Goal: Transaction & Acquisition: Purchase product/service

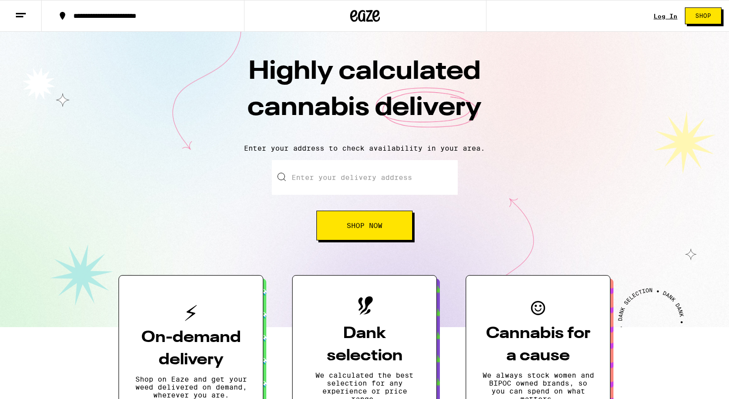
click at [376, 184] on input "Enter your delivery address" at bounding box center [365, 177] width 186 height 35
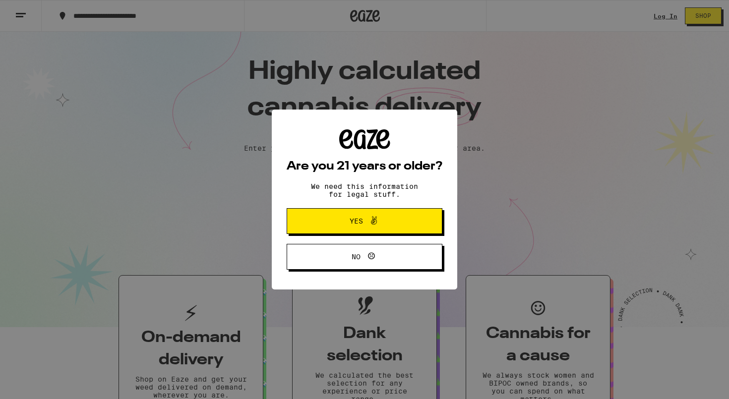
click at [371, 216] on icon at bounding box center [374, 221] width 12 height 12
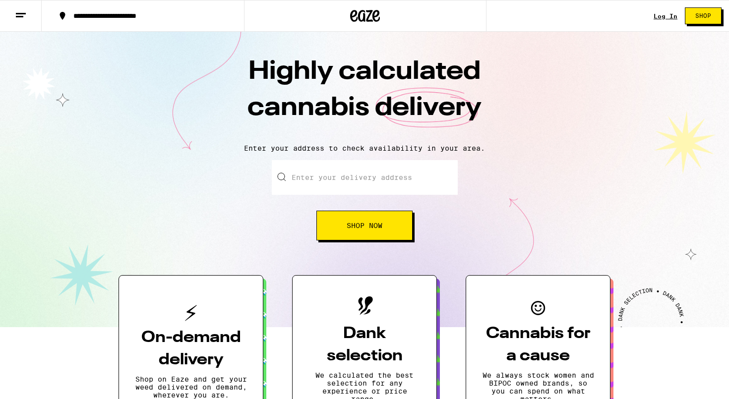
click at [376, 162] on input "Enter your delivery address" at bounding box center [365, 177] width 186 height 35
click at [376, 169] on input "Enter your delivery address" at bounding box center [365, 177] width 186 height 35
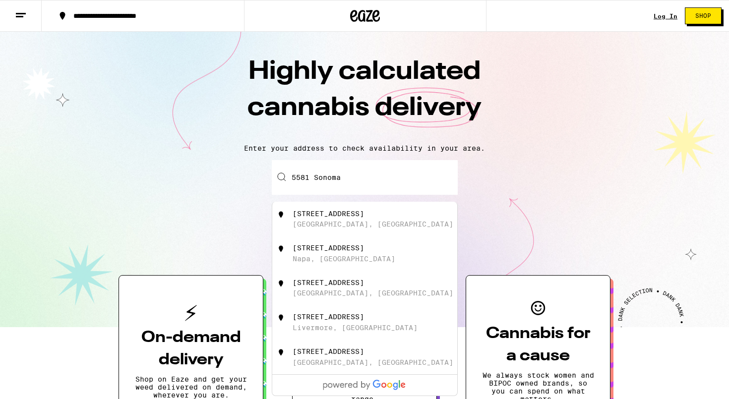
drag, startPoint x: 376, startPoint y: 169, endPoint x: 402, endPoint y: 218, distance: 56.1
click at [402, 218] on div "[STREET_ADDRESS]" at bounding box center [381, 219] width 177 height 19
type input "[STREET_ADDRESS]"
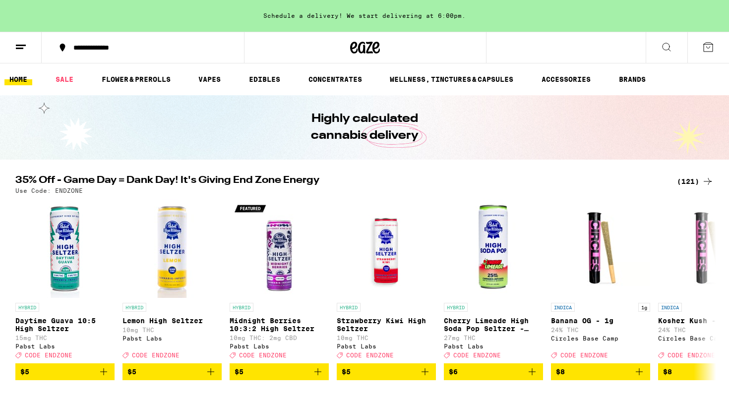
click at [138, 72] on ul "HOME SALE FLOWER & PREROLLS VAPES EDIBLES CONCENTRATES WELLNESS, TINCTURES & CA…" at bounding box center [364, 79] width 729 height 32
click at [138, 80] on link "FLOWER & PREROLLS" at bounding box center [136, 79] width 79 height 12
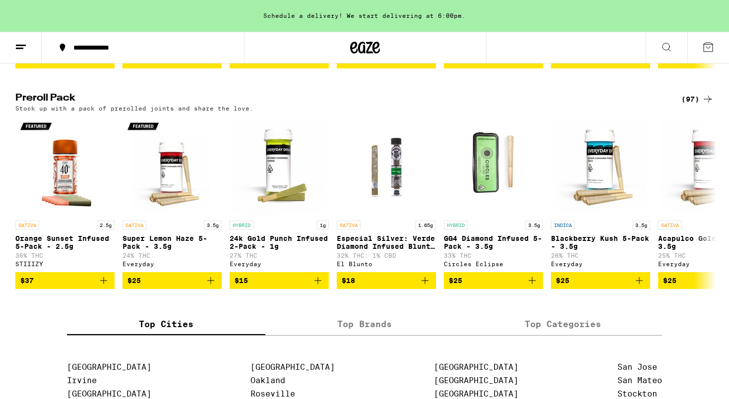
scroll to position [766, 0]
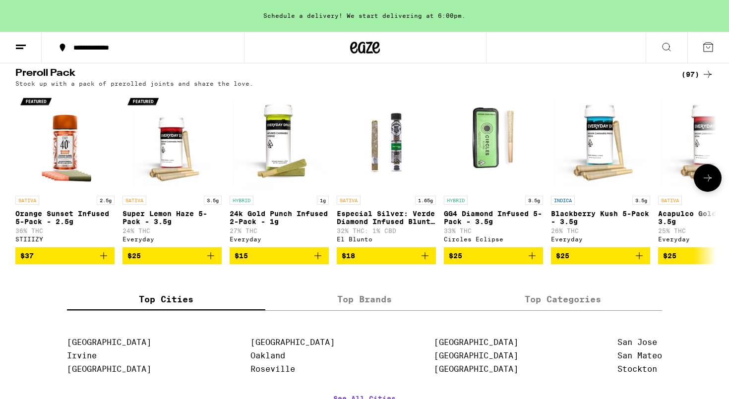
click at [714, 192] on button at bounding box center [708, 178] width 28 height 28
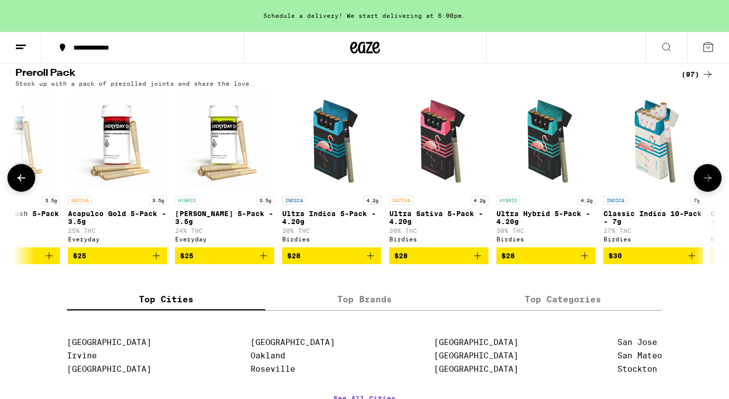
click at [714, 192] on button at bounding box center [708, 178] width 28 height 28
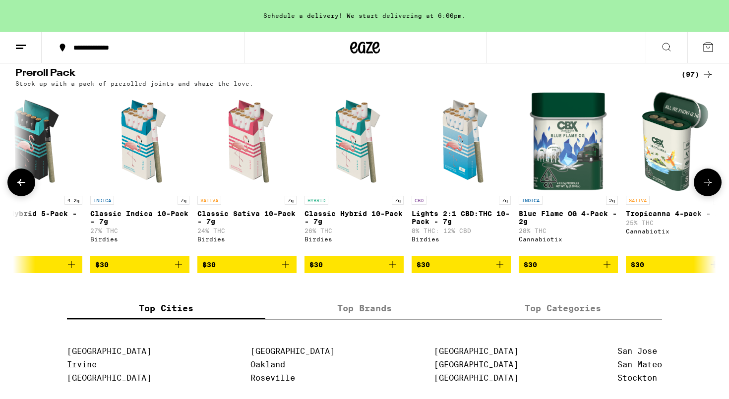
scroll to position [0, 1180]
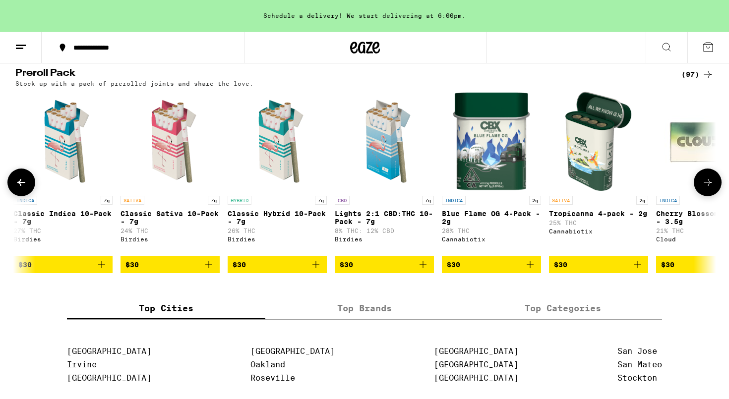
click at [714, 196] on button at bounding box center [708, 183] width 28 height 28
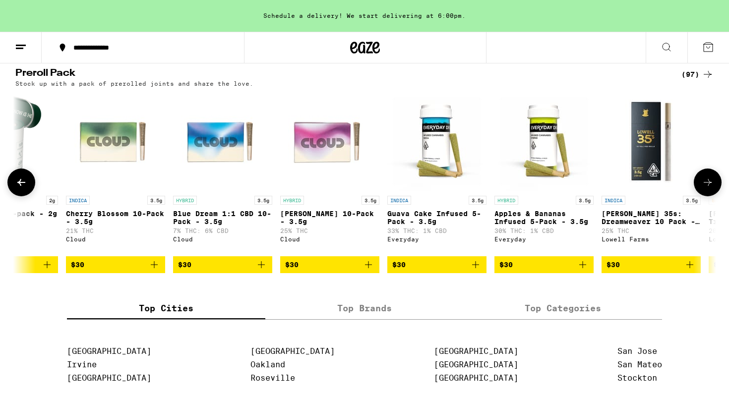
click at [714, 196] on button at bounding box center [708, 183] width 28 height 28
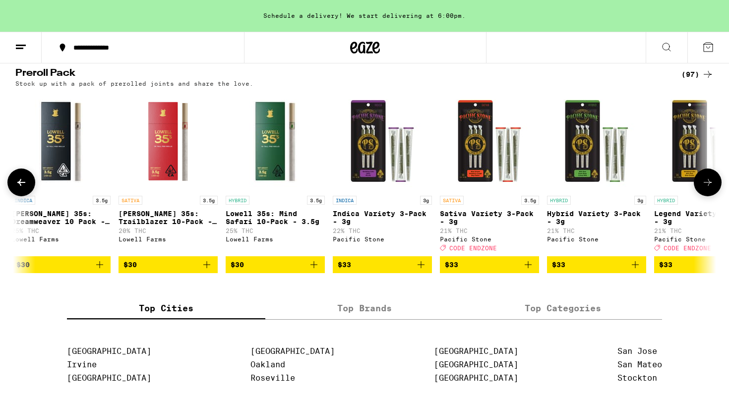
click at [714, 196] on button at bounding box center [708, 183] width 28 height 28
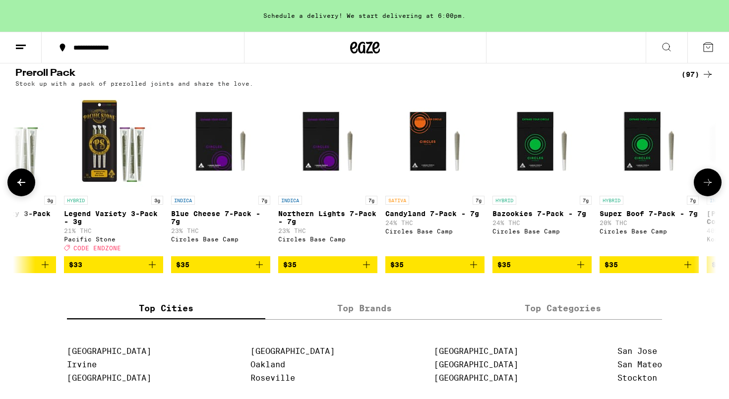
click at [714, 196] on button at bounding box center [708, 183] width 28 height 28
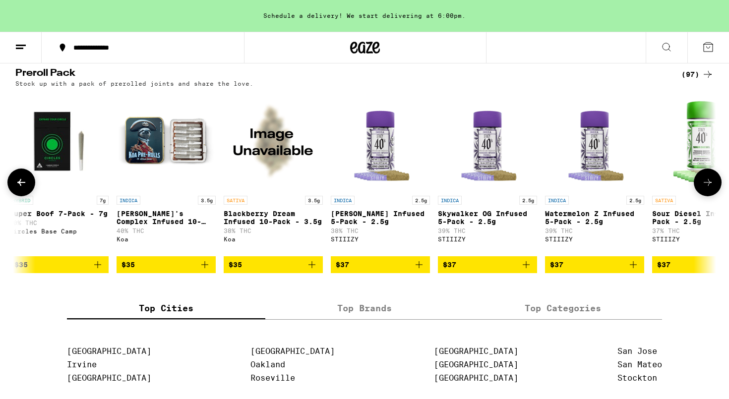
click at [714, 196] on button at bounding box center [708, 183] width 28 height 28
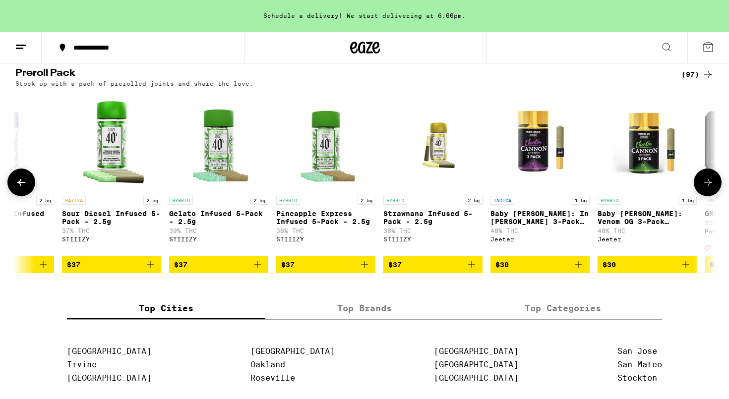
click at [714, 196] on button at bounding box center [708, 183] width 28 height 28
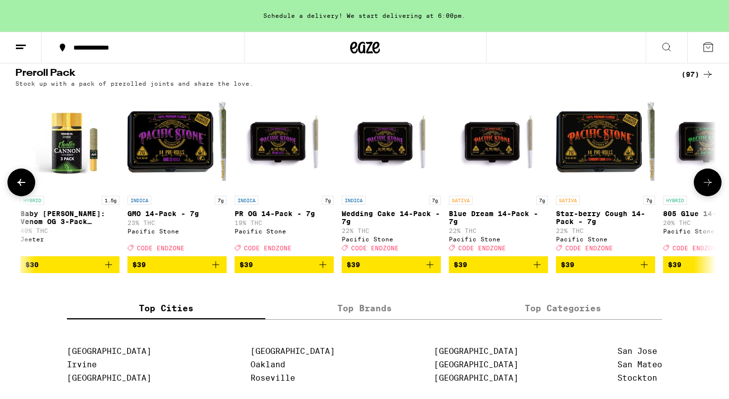
scroll to position [0, 4721]
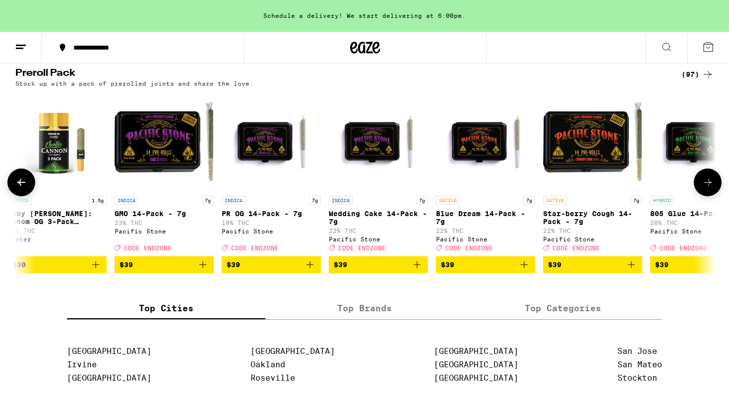
click at [714, 196] on button at bounding box center [708, 183] width 28 height 28
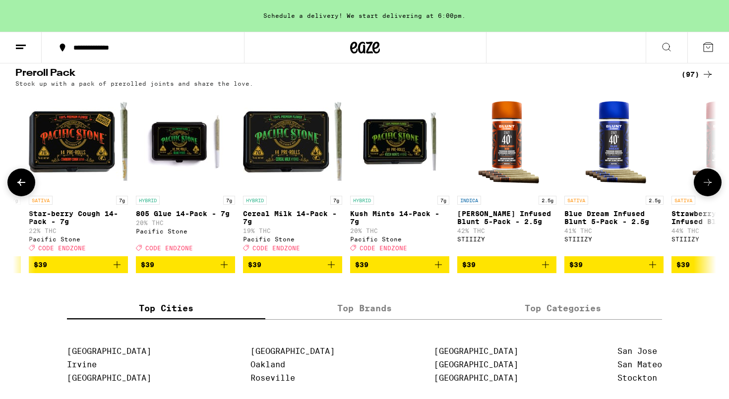
scroll to position [0, 5311]
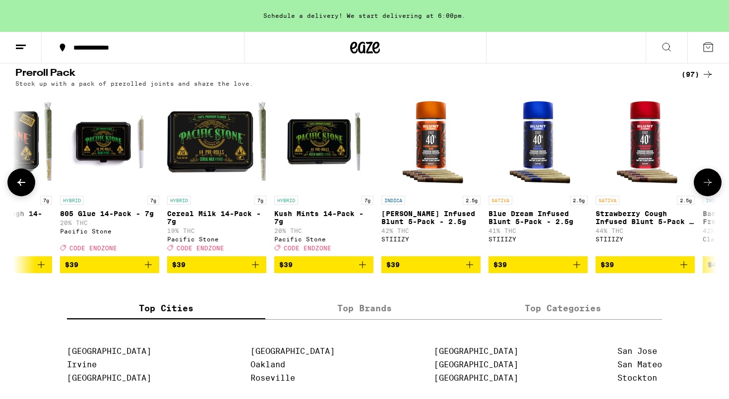
click at [714, 196] on button at bounding box center [708, 183] width 28 height 28
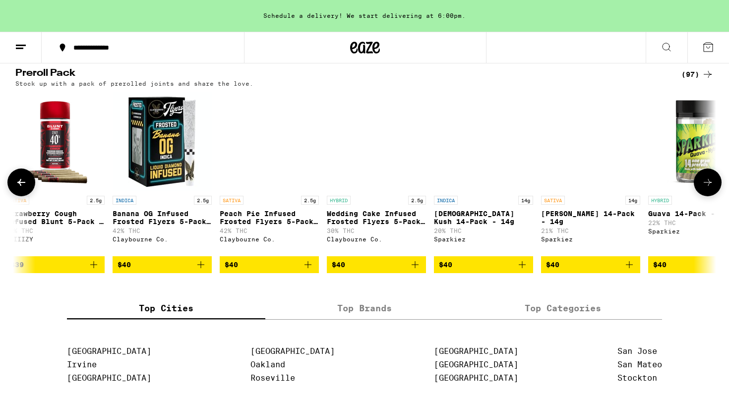
click at [714, 196] on button at bounding box center [708, 183] width 28 height 28
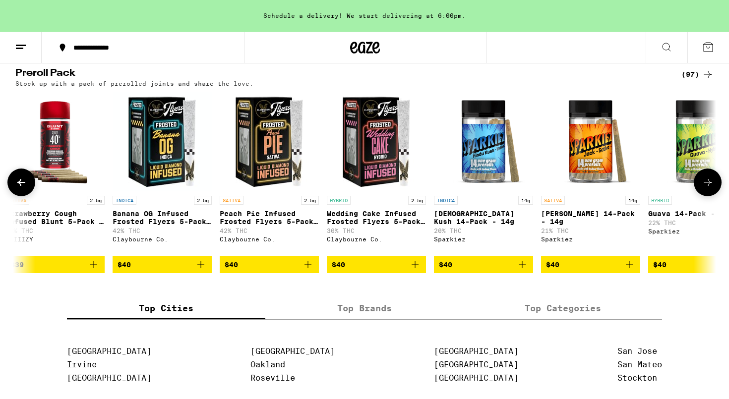
scroll to position [0, 6491]
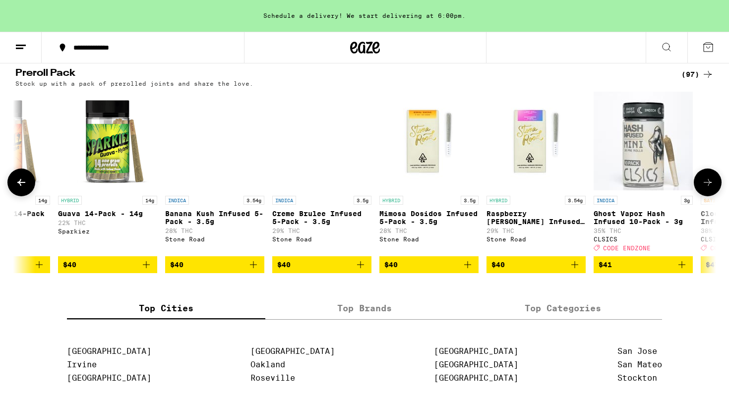
click at [714, 196] on button at bounding box center [708, 183] width 28 height 28
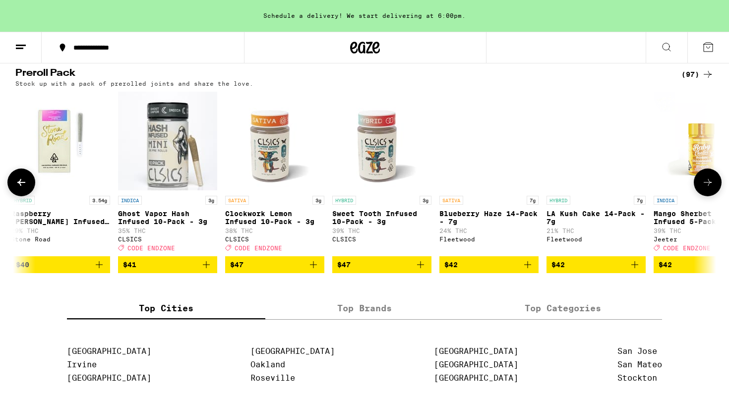
scroll to position [0, 7081]
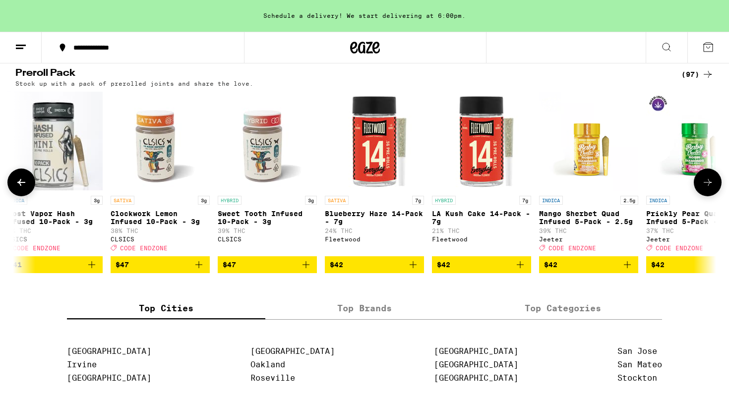
click at [713, 188] on icon at bounding box center [708, 183] width 12 height 12
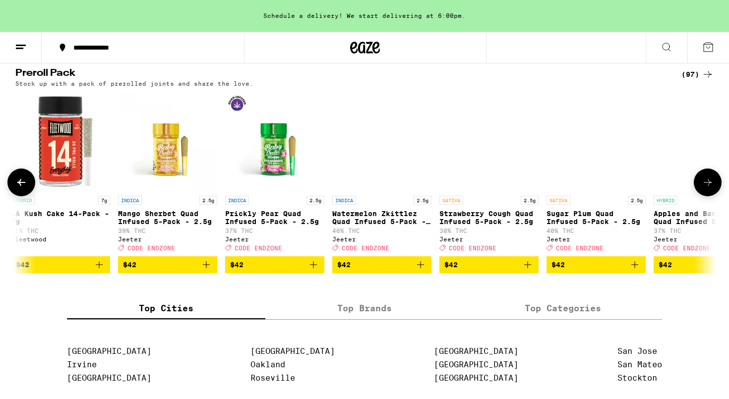
scroll to position [0, 7671]
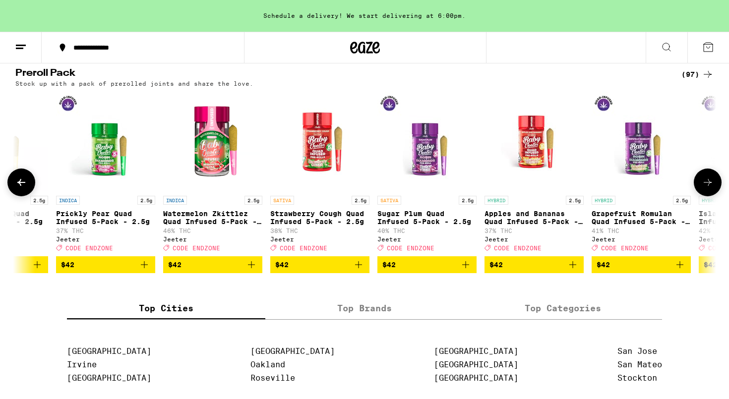
click at [236, 271] on span "$42" at bounding box center [212, 265] width 89 height 12
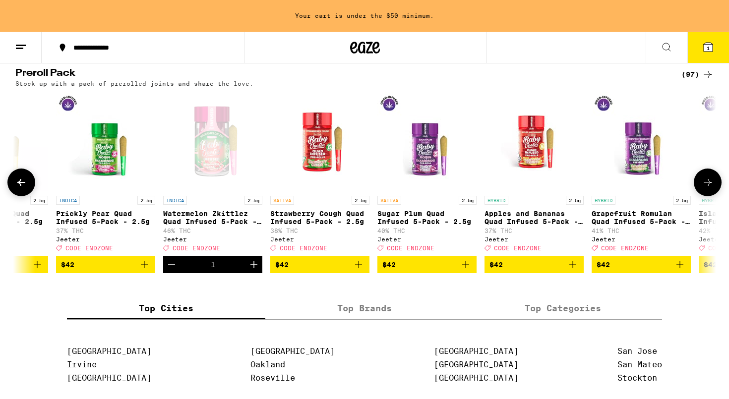
click at [253, 271] on icon "Increment" at bounding box center [254, 265] width 12 height 12
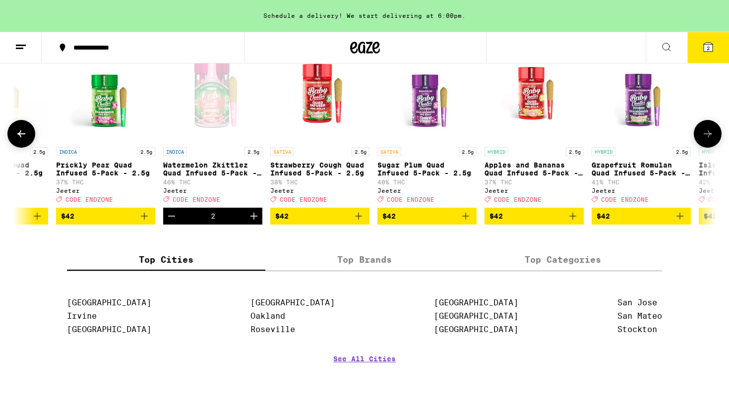
scroll to position [813, 0]
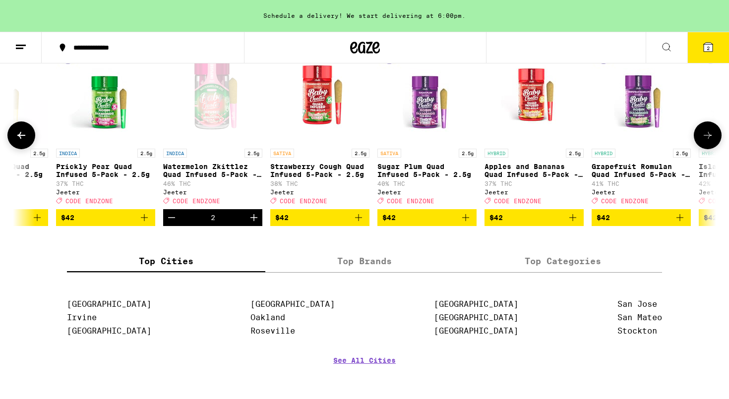
click at [707, 141] on icon at bounding box center [708, 135] width 12 height 12
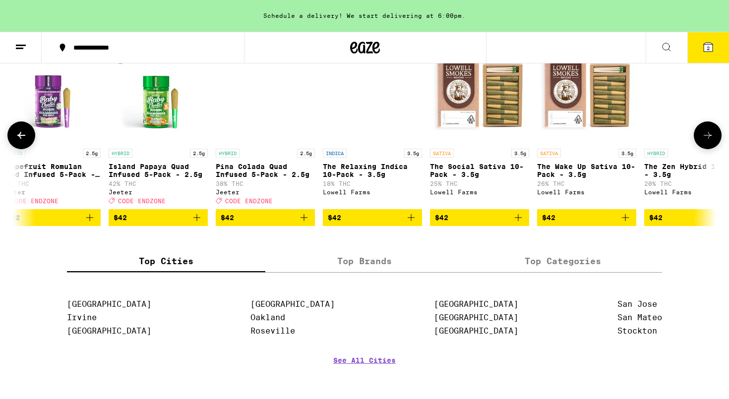
click at [707, 141] on icon at bounding box center [708, 135] width 12 height 12
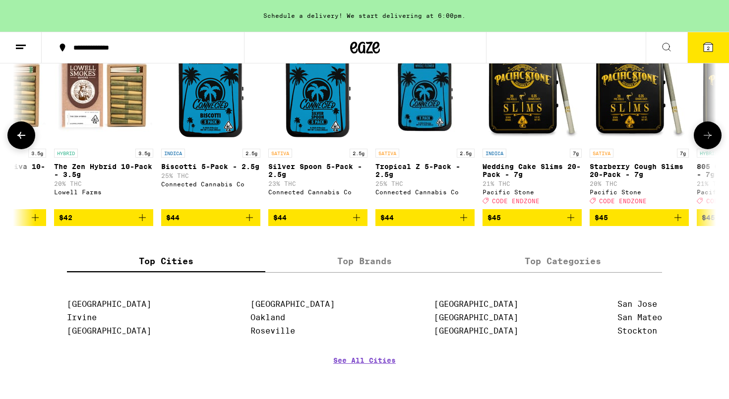
click at [707, 141] on icon at bounding box center [708, 135] width 12 height 12
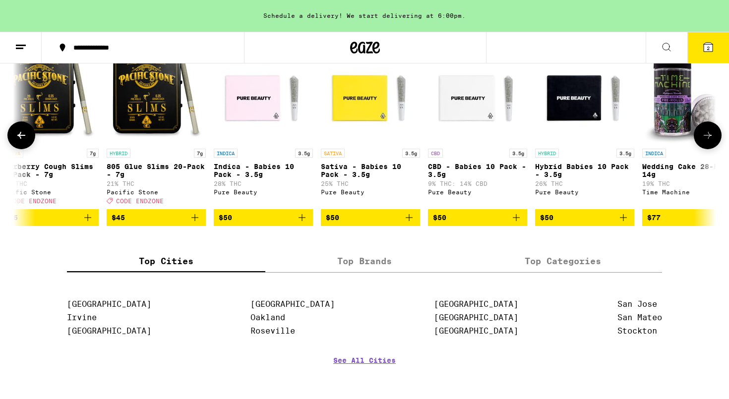
click at [707, 141] on icon at bounding box center [708, 135] width 12 height 12
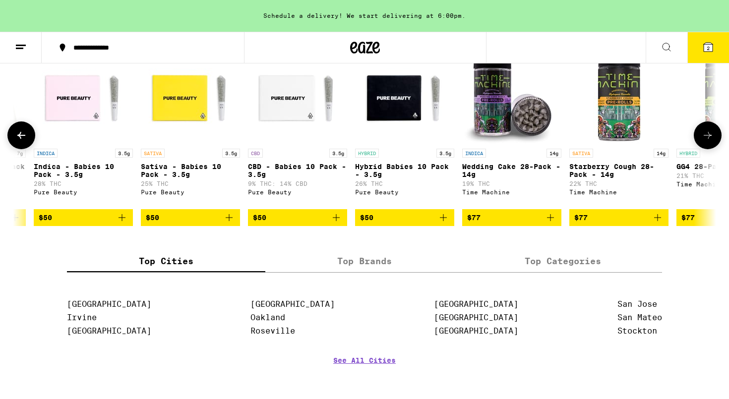
scroll to position [0, 9691]
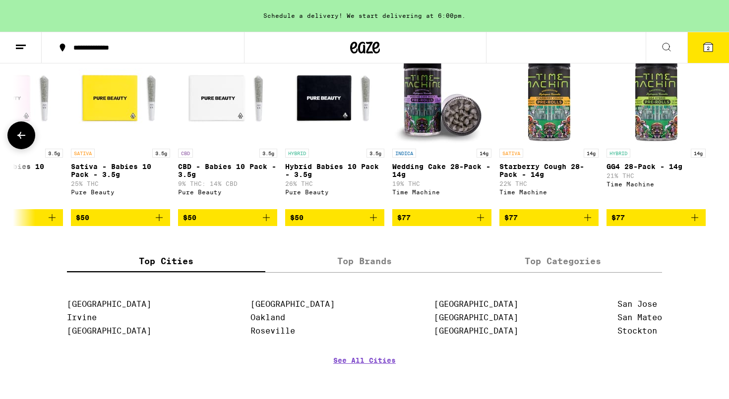
click at [707, 149] on div at bounding box center [708, 135] width 28 height 28
click at [25, 141] on icon at bounding box center [21, 135] width 12 height 12
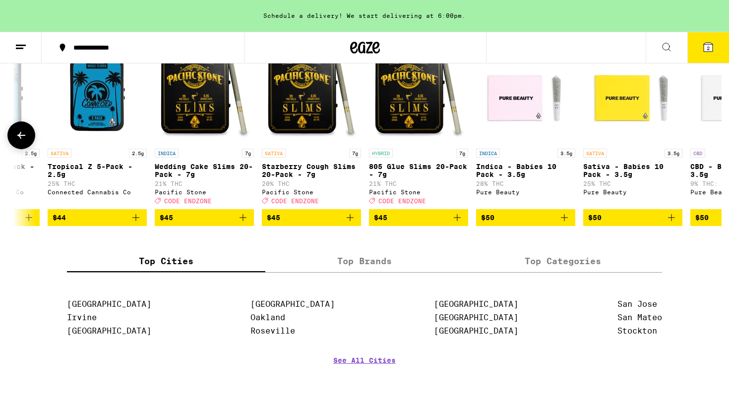
scroll to position [0, 9101]
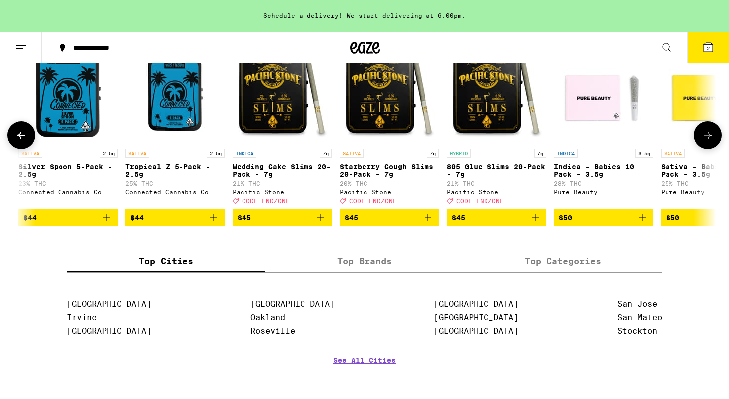
click at [646, 224] on icon "Add to bag" at bounding box center [642, 218] width 12 height 12
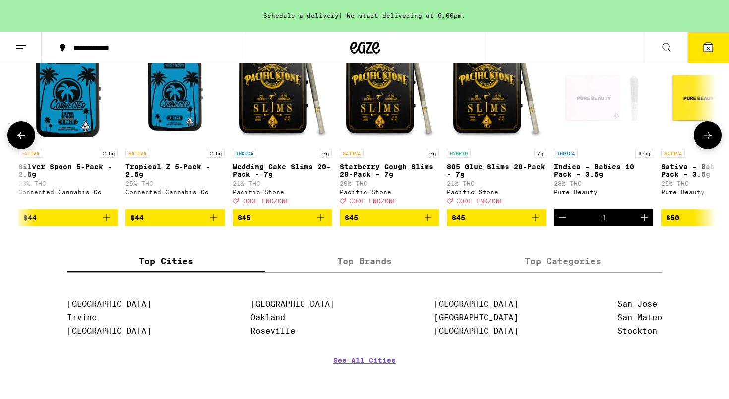
click at [646, 221] on icon "Increment" at bounding box center [644, 217] width 7 height 7
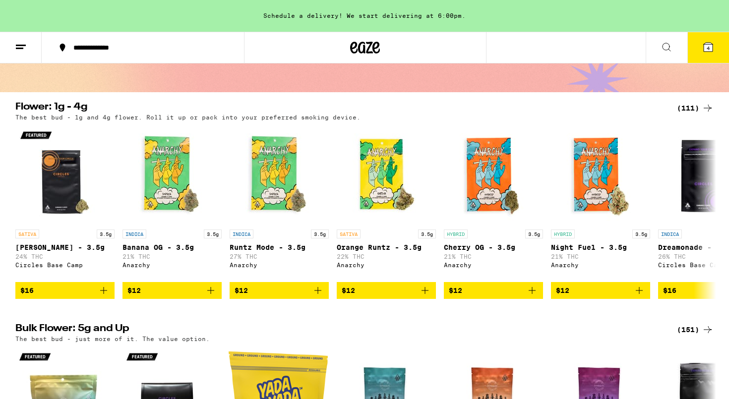
scroll to position [67, 0]
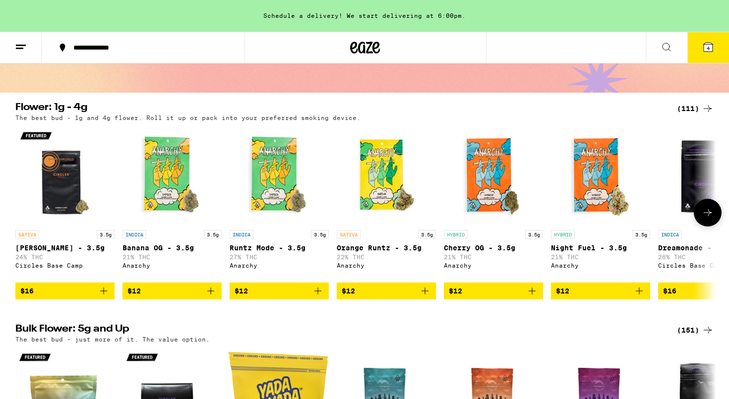
click at [714, 211] on button at bounding box center [708, 213] width 28 height 28
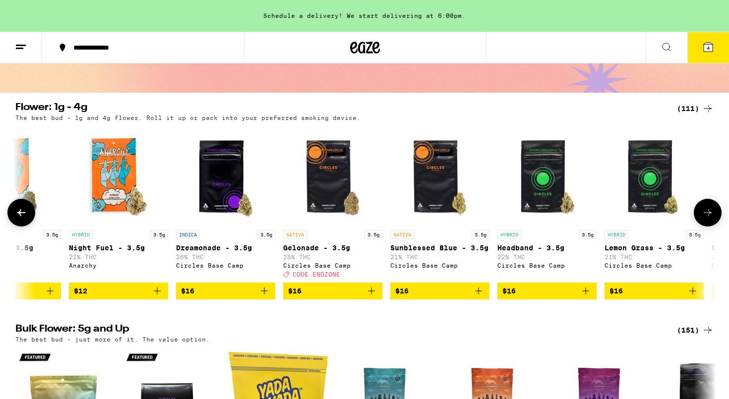
scroll to position [0, 590]
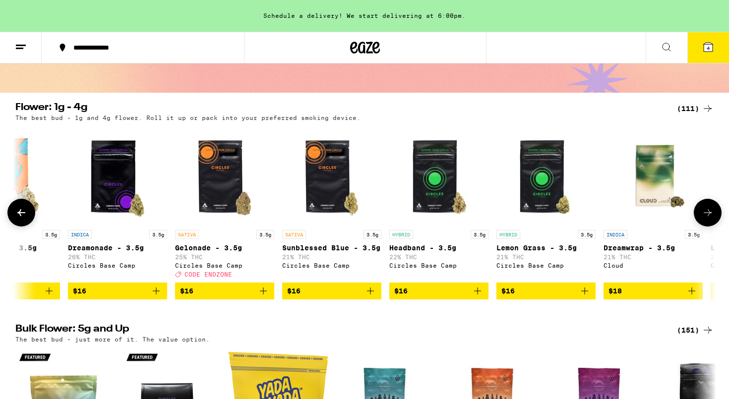
click at [714, 211] on button at bounding box center [708, 213] width 28 height 28
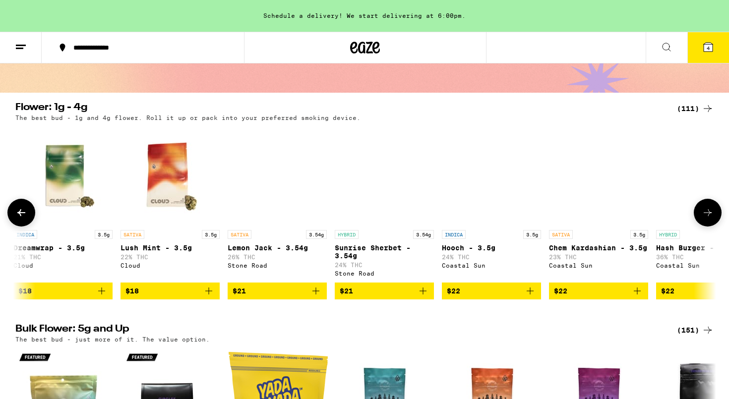
click at [714, 211] on button at bounding box center [708, 213] width 28 height 28
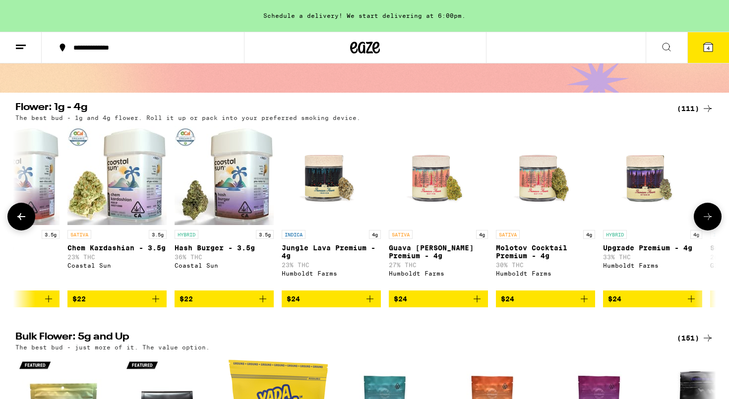
scroll to position [0, 1770]
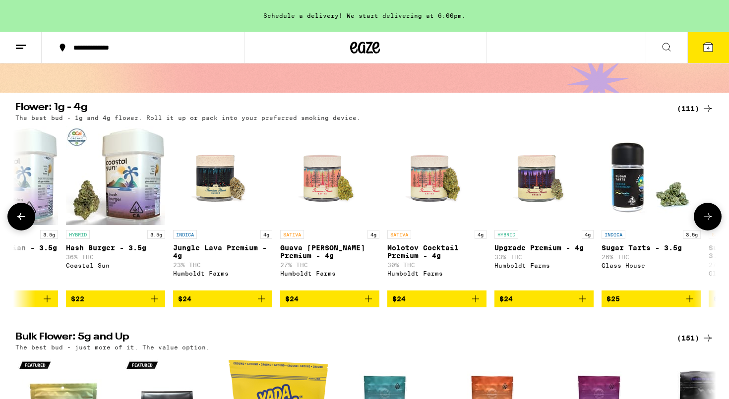
click at [714, 211] on button at bounding box center [708, 217] width 28 height 28
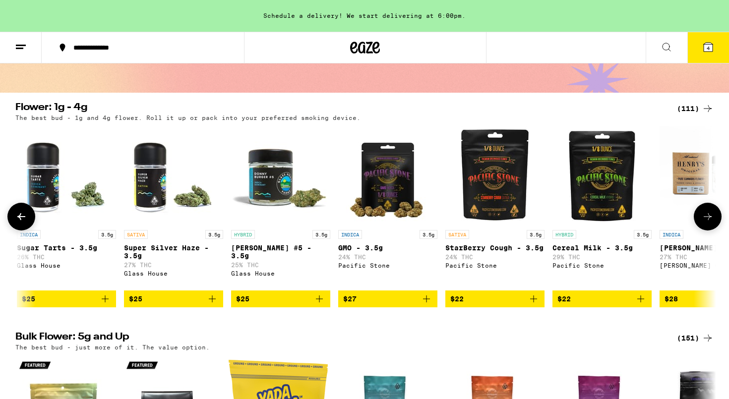
scroll to position [0, 2360]
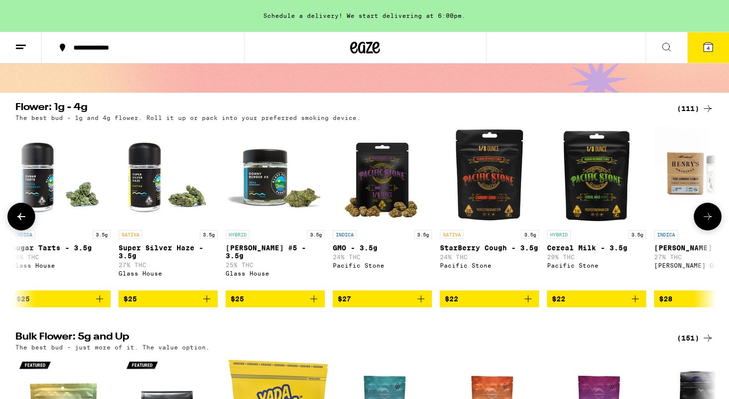
click at [714, 211] on button at bounding box center [708, 217] width 28 height 28
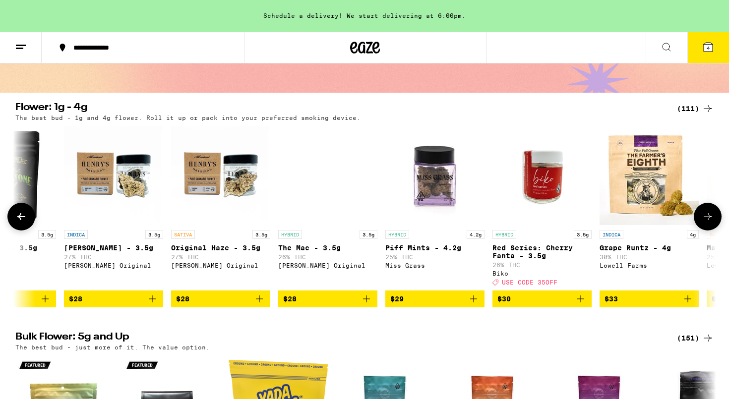
click at [714, 211] on button at bounding box center [708, 217] width 28 height 28
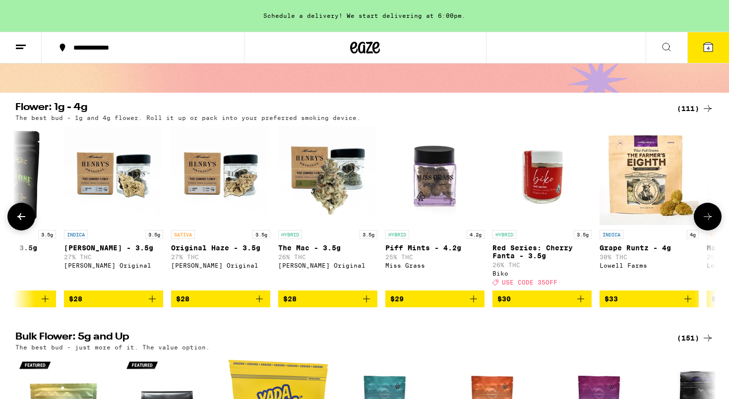
scroll to position [0, 3541]
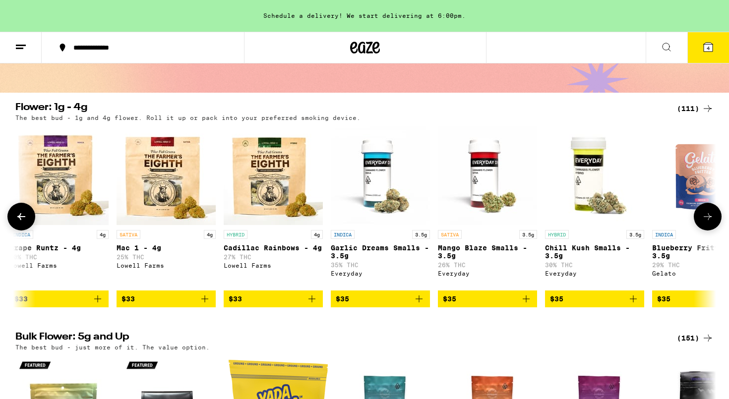
click at [419, 302] on icon "Add to bag" at bounding box center [419, 299] width 7 height 7
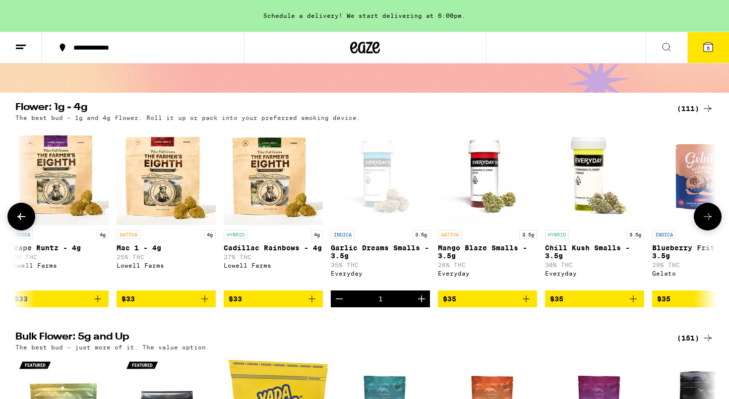
click at [709, 212] on button at bounding box center [708, 217] width 28 height 28
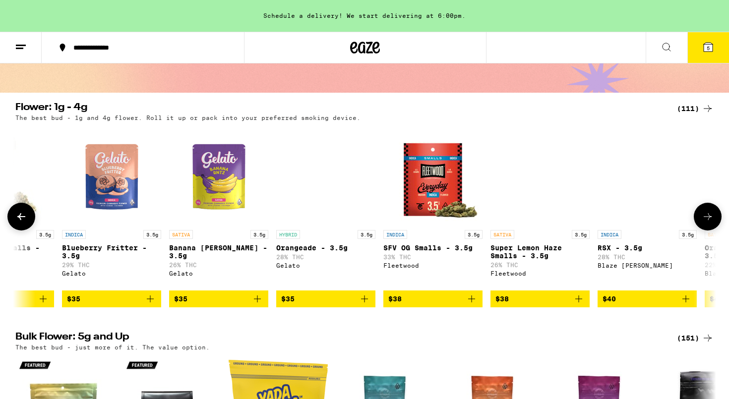
click at [709, 212] on button at bounding box center [708, 217] width 28 height 28
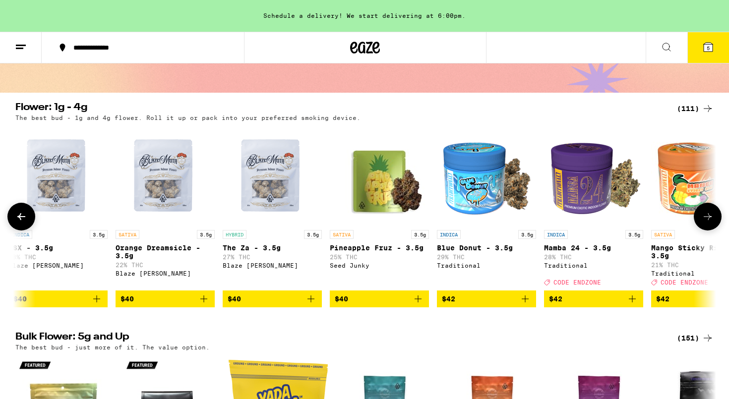
scroll to position [0, 4721]
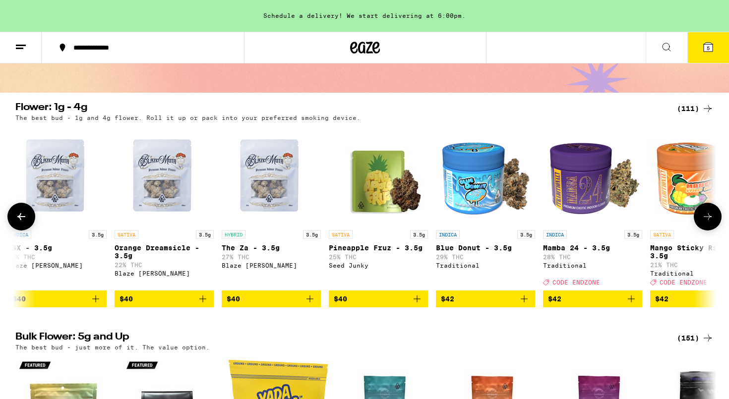
click at [634, 305] on icon "Add to bag" at bounding box center [631, 299] width 12 height 12
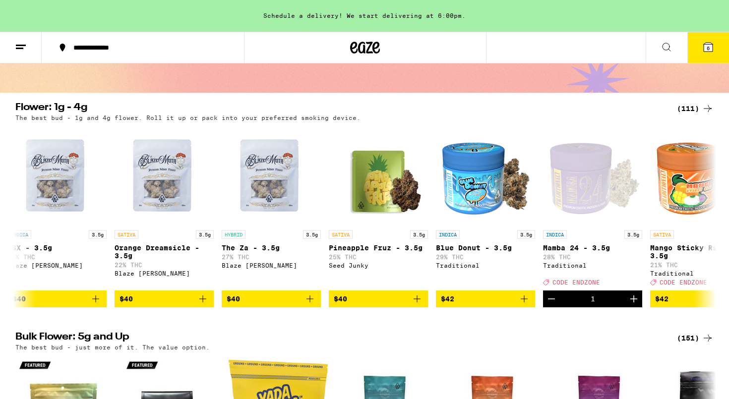
click at [698, 50] on button "6" at bounding box center [708, 47] width 42 height 31
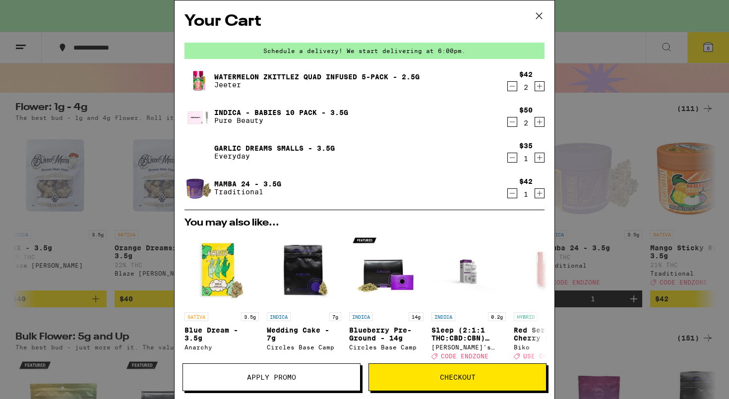
click at [509, 159] on icon "Decrement" at bounding box center [512, 158] width 9 height 12
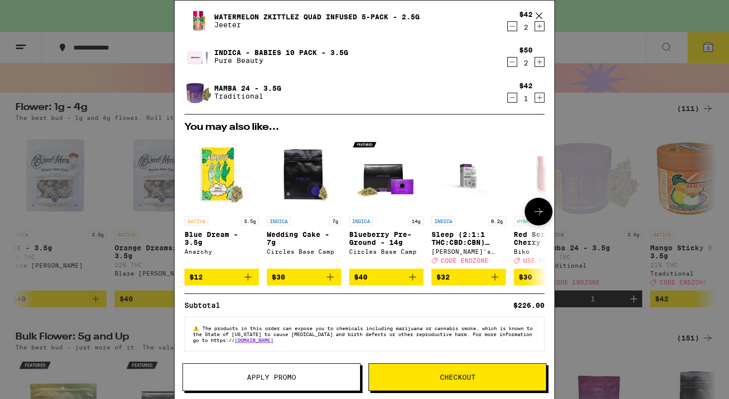
scroll to position [66, 0]
click at [291, 376] on span "Apply Promo" at bounding box center [271, 377] width 49 height 7
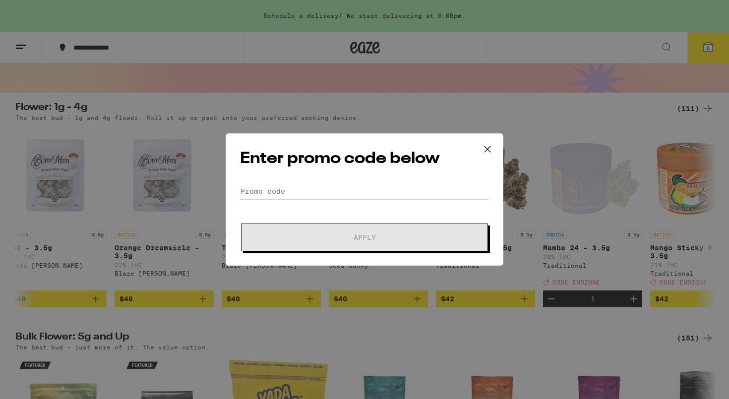
click at [326, 191] on input "Promo Code" at bounding box center [364, 191] width 249 height 15
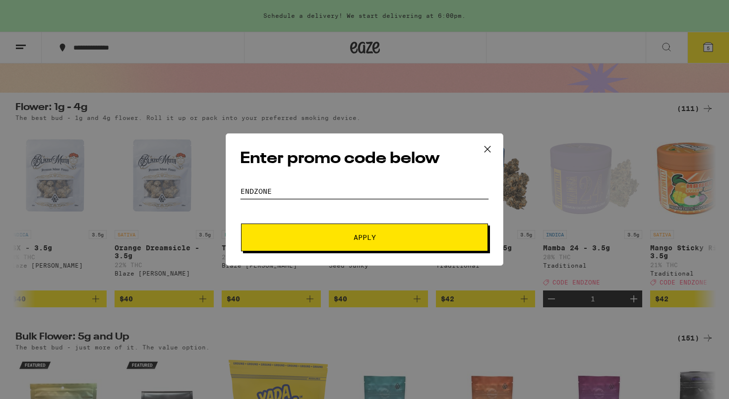
type input "endzone"
click at [354, 243] on button "Apply" at bounding box center [364, 238] width 247 height 28
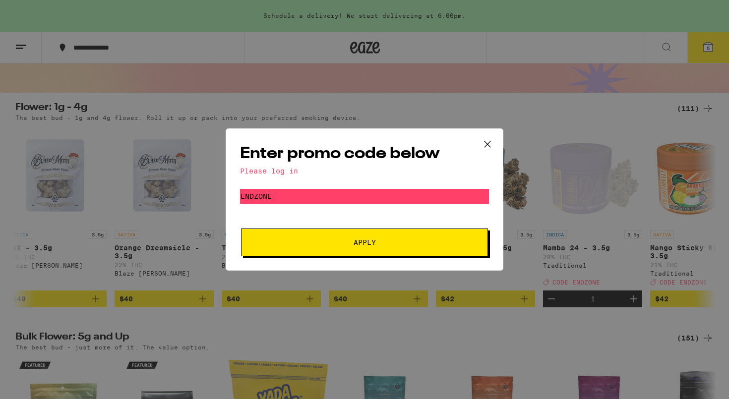
click at [484, 140] on icon at bounding box center [487, 144] width 15 height 15
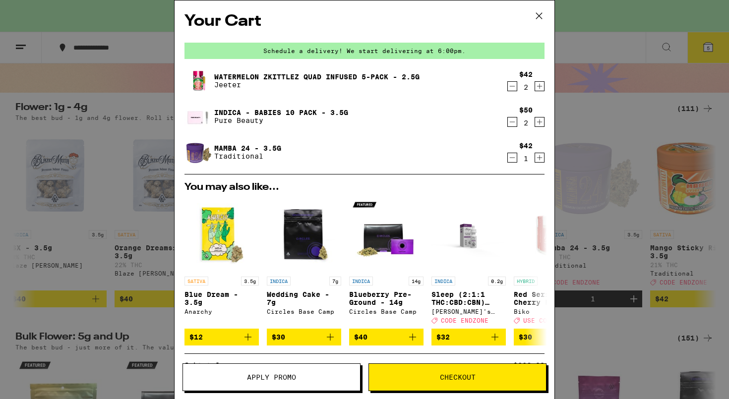
click at [136, 102] on div "Your Cart Schedule a delivery! We start delivering at 6:00pm. Watermelon Zkittl…" at bounding box center [364, 199] width 729 height 399
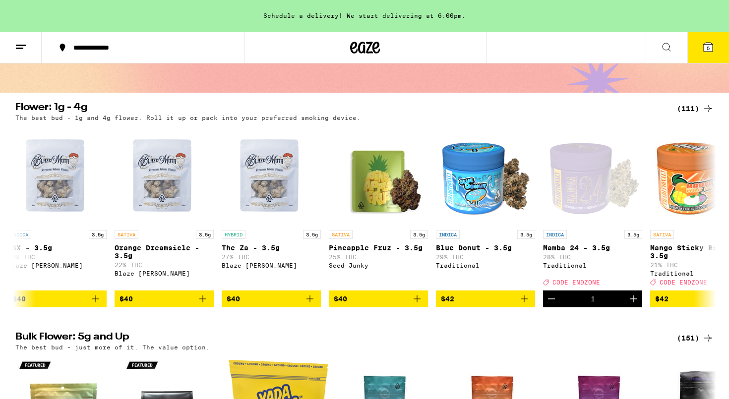
click at [15, 45] on icon at bounding box center [21, 47] width 12 height 12
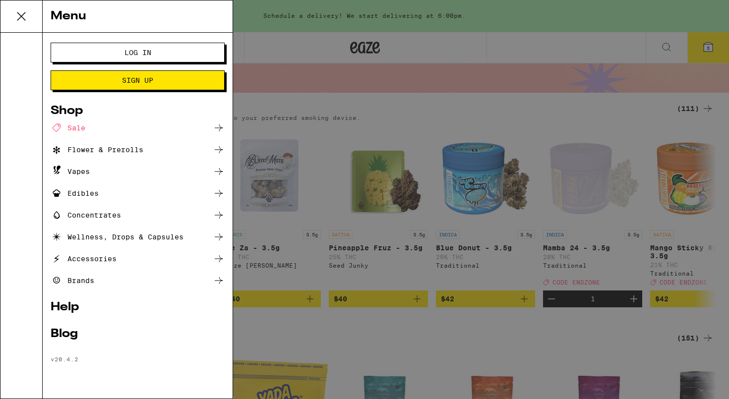
click at [85, 51] on button "Log In" at bounding box center [138, 53] width 174 height 20
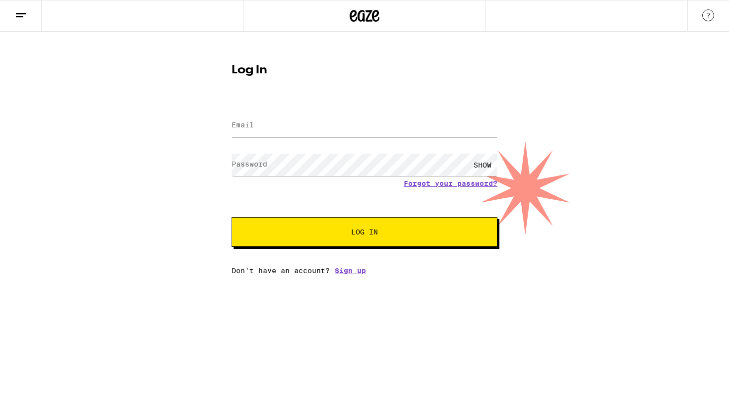
type input "[EMAIL_ADDRESS][DOMAIN_NAME]"
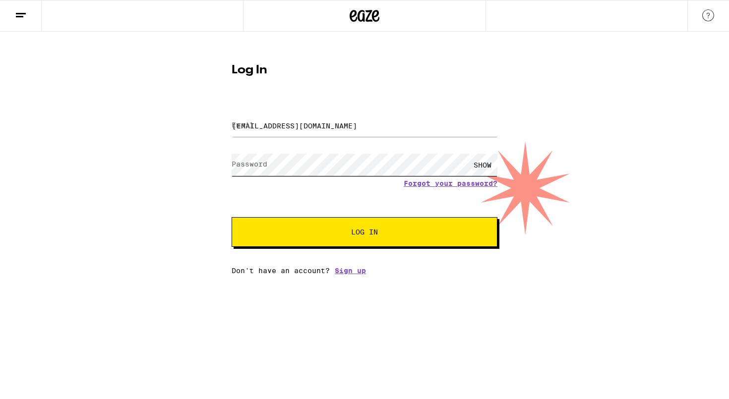
click at [364, 233] on button "Log In" at bounding box center [365, 232] width 266 height 30
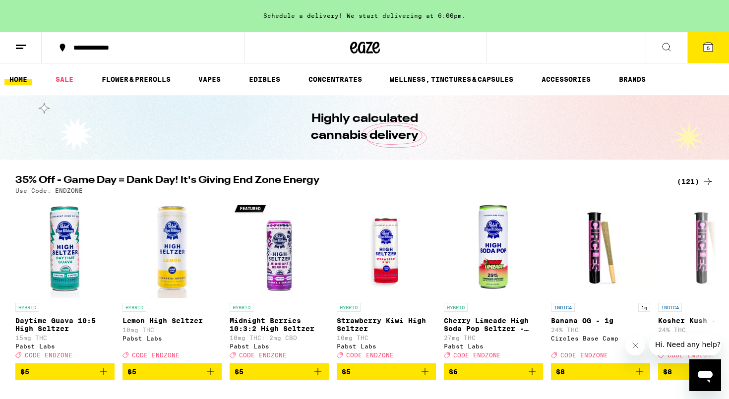
click at [708, 50] on span "5" at bounding box center [708, 48] width 3 height 6
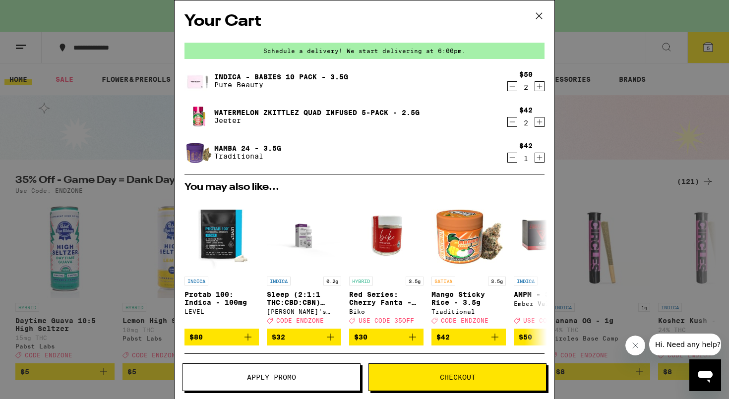
click at [515, 159] on icon "Decrement" at bounding box center [512, 158] width 9 height 12
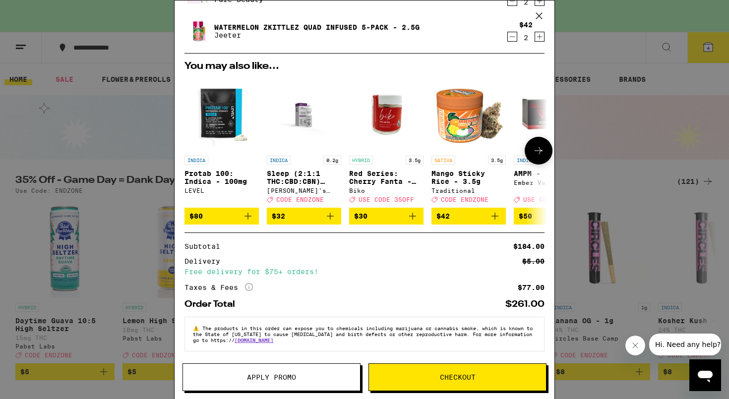
scroll to position [93, 0]
click at [287, 377] on span "Apply Promo" at bounding box center [271, 377] width 49 height 7
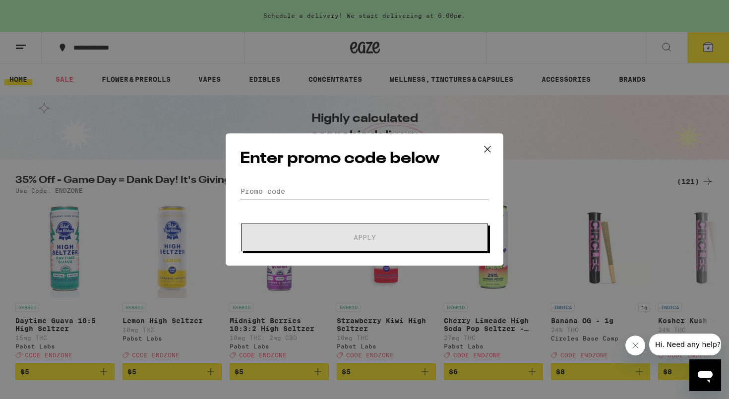
click at [323, 190] on input "Promo Code" at bounding box center [364, 191] width 249 height 15
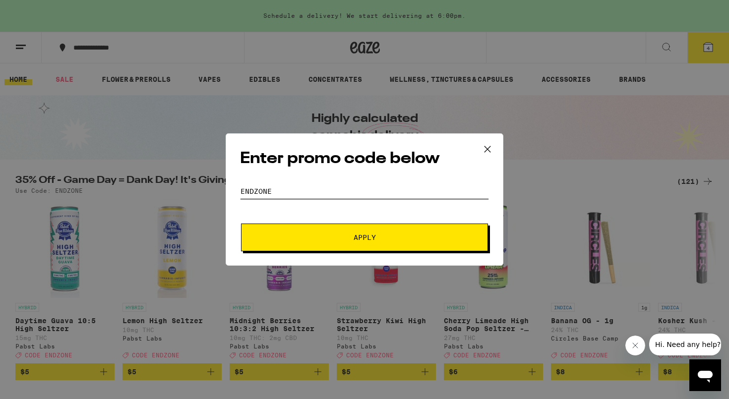
type input "endzone"
click at [365, 242] on button "Apply" at bounding box center [364, 238] width 247 height 28
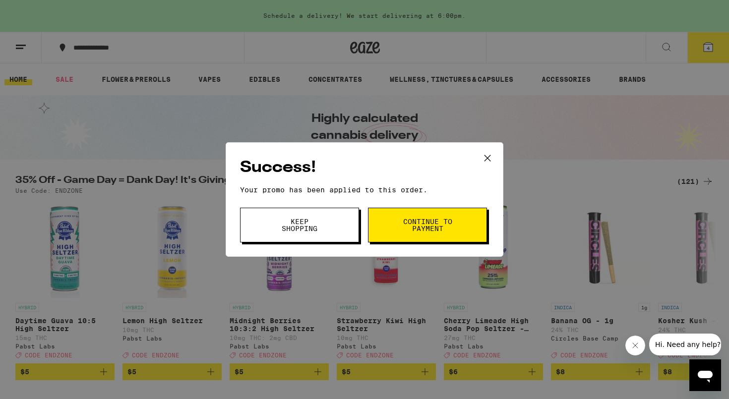
click at [405, 230] on span "Continue to payment" at bounding box center [427, 225] width 51 height 14
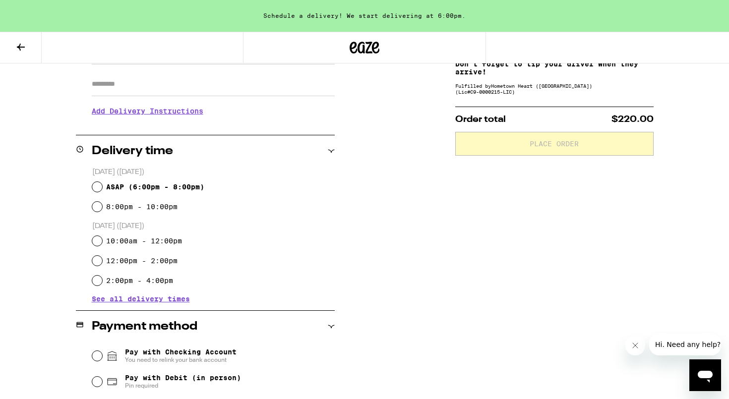
scroll to position [173, 0]
click at [100, 186] on input "ASAP ( 6:00pm - 8:00pm )" at bounding box center [97, 186] width 10 height 10
radio input "true"
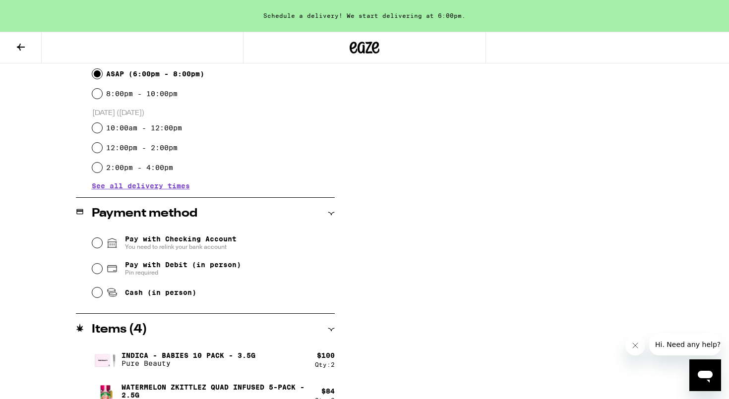
scroll to position [289, 0]
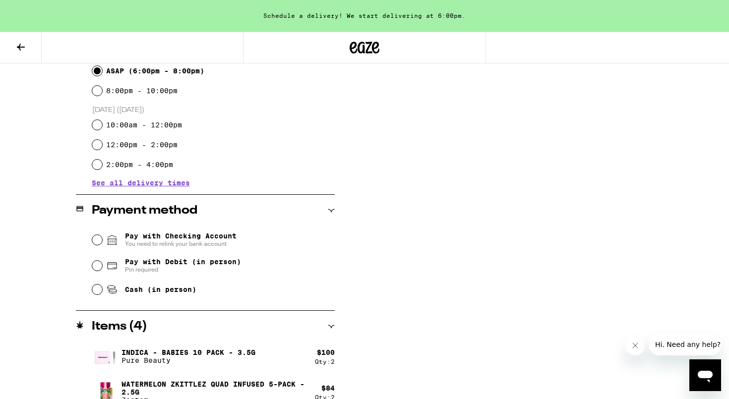
click at [97, 240] on input "Pay with Checking Account You need to relink your bank account" at bounding box center [97, 240] width 10 height 10
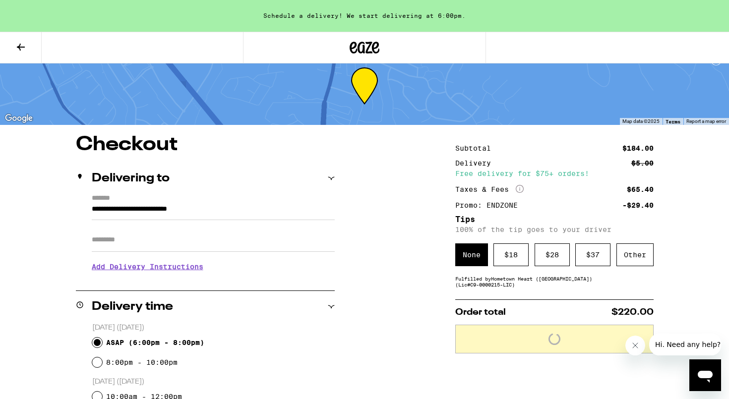
scroll to position [21, 0]
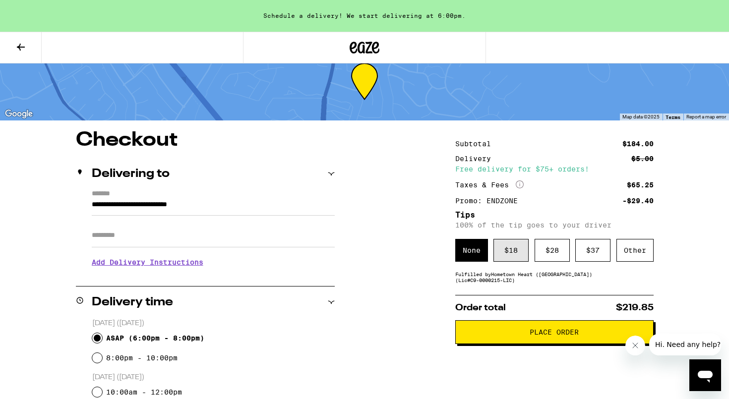
click at [507, 259] on div "$ 18" at bounding box center [510, 250] width 35 height 23
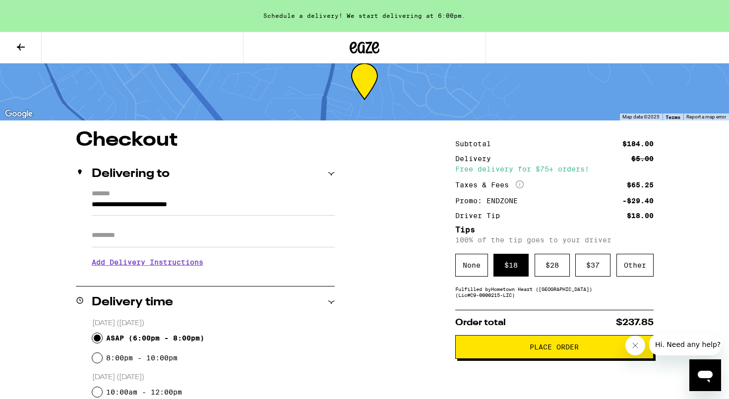
click at [229, 239] on input "Apt/Suite" at bounding box center [213, 236] width 243 height 24
type input "*"
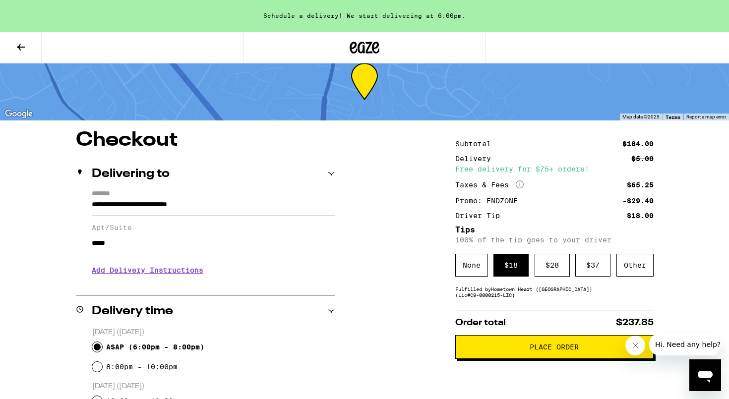
type input "*****"
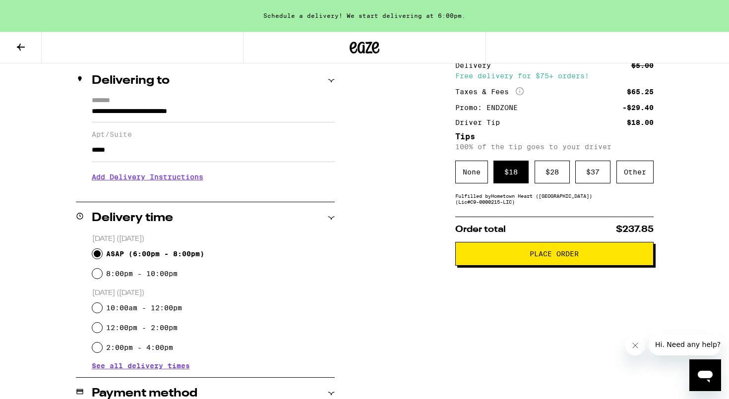
scroll to position [118, 0]
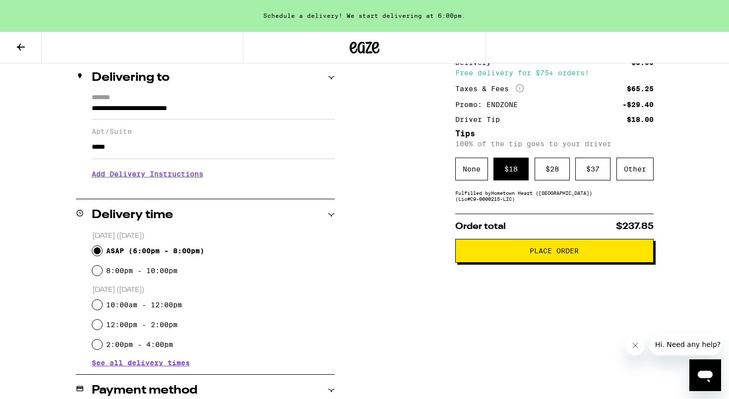
click at [525, 254] on span "Place Order" at bounding box center [554, 250] width 181 height 7
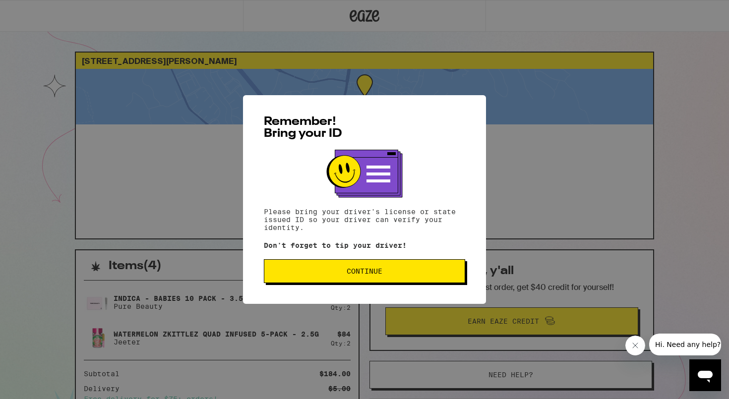
click at [381, 267] on button "Continue" at bounding box center [364, 271] width 201 height 24
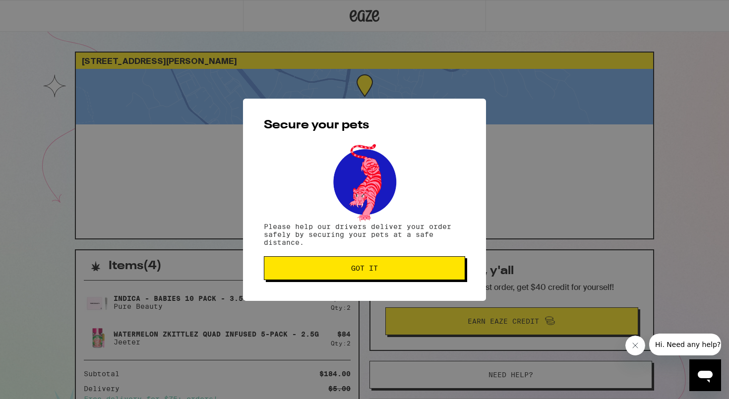
click at [381, 267] on span "Got it" at bounding box center [364, 268] width 184 height 7
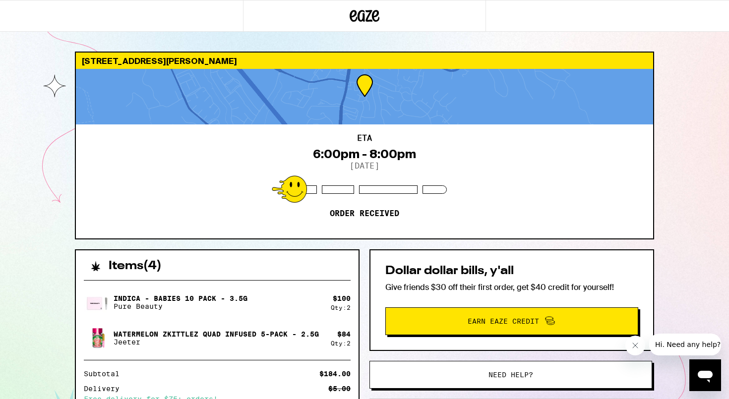
click at [357, 18] on icon at bounding box center [353, 16] width 7 height 12
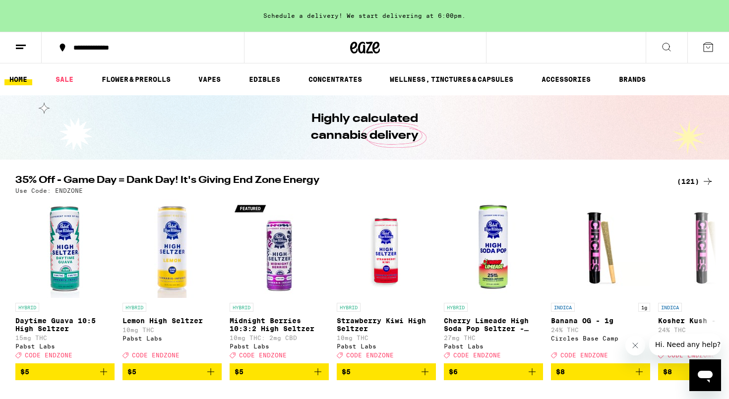
click at [19, 57] on button at bounding box center [21, 47] width 42 height 31
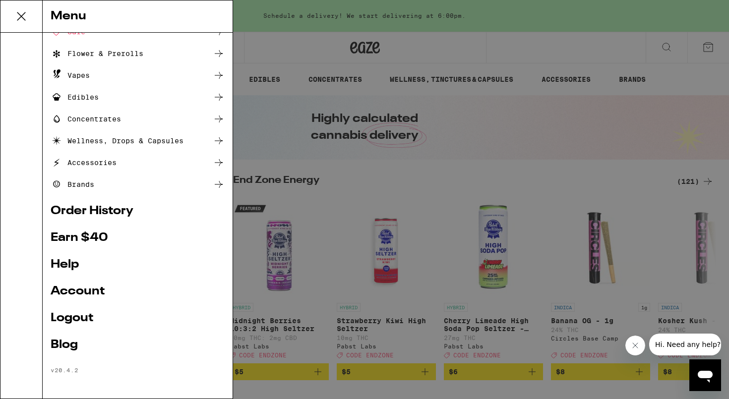
scroll to position [57, 0]
click at [102, 289] on link "Account" at bounding box center [138, 292] width 174 height 12
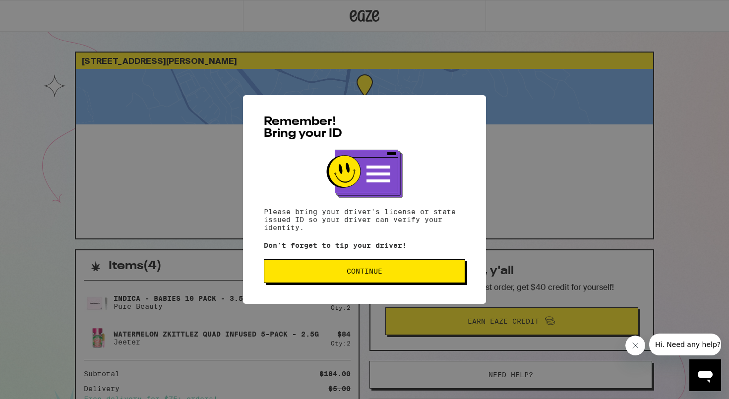
click at [408, 275] on span "Continue" at bounding box center [364, 271] width 184 height 7
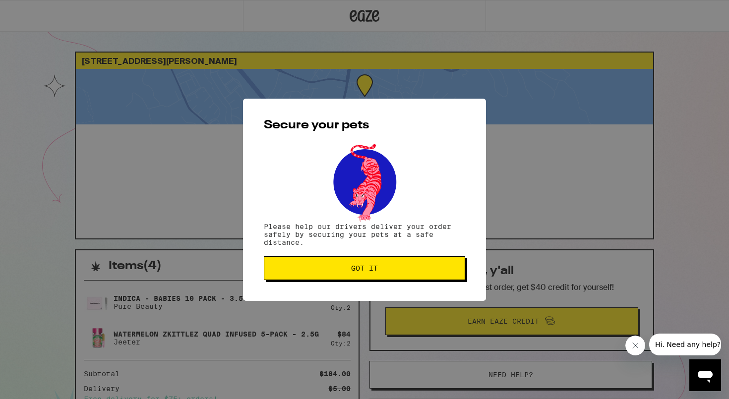
click at [440, 269] on span "Got it" at bounding box center [364, 268] width 184 height 7
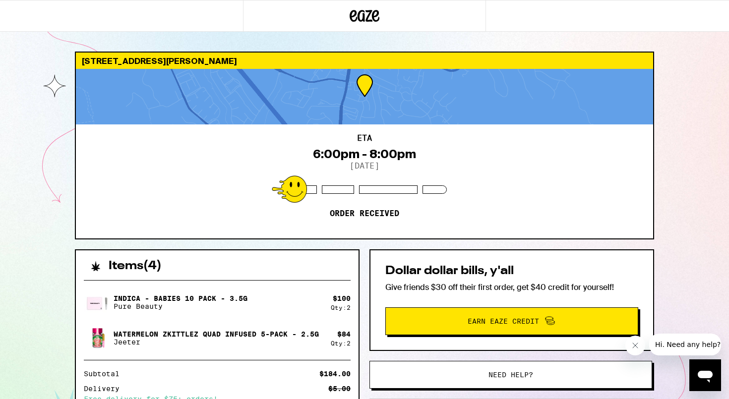
click at [355, 14] on icon at bounding box center [353, 16] width 7 height 12
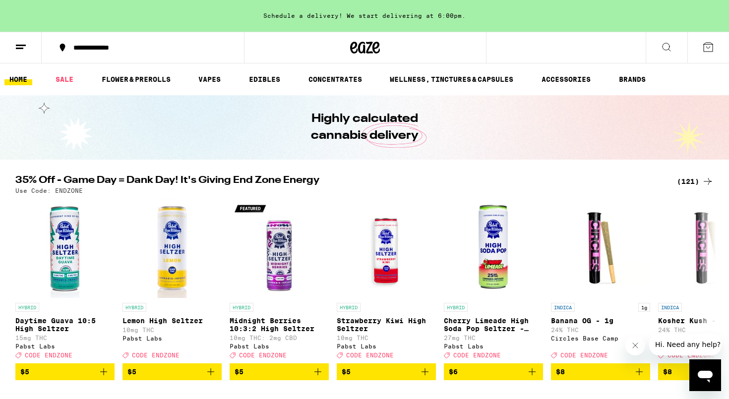
click at [15, 45] on icon at bounding box center [21, 47] width 12 height 12
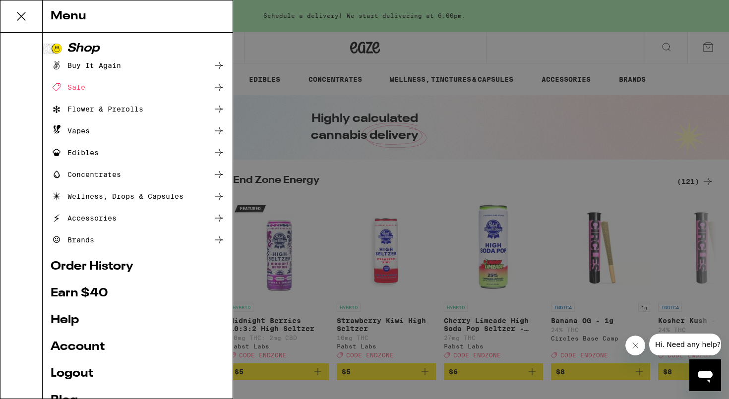
click at [90, 346] on link "Account" at bounding box center [138, 347] width 174 height 12
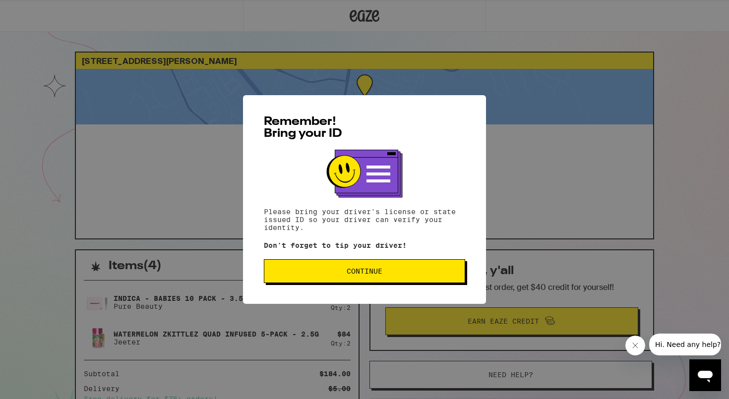
click at [359, 281] on button "Continue" at bounding box center [364, 271] width 201 height 24
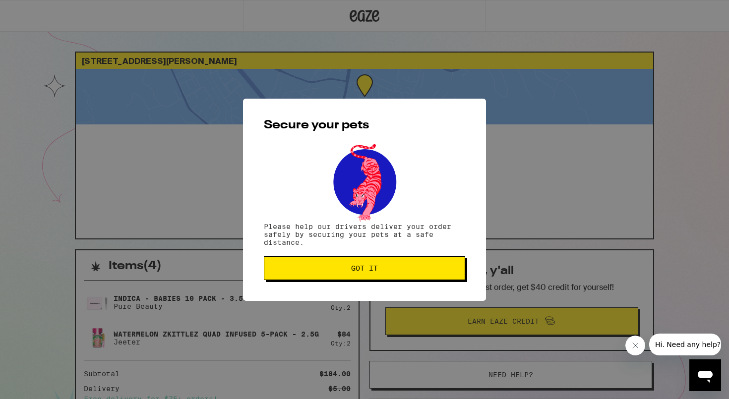
click at [360, 272] on span "Got it" at bounding box center [364, 268] width 27 height 7
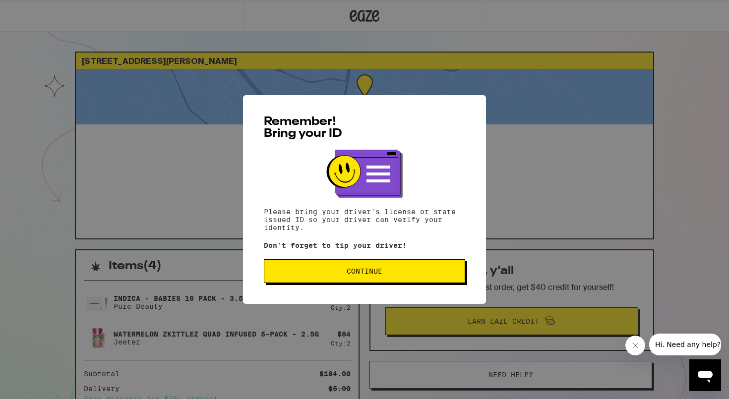
click at [336, 275] on span "Continue" at bounding box center [364, 271] width 184 height 7
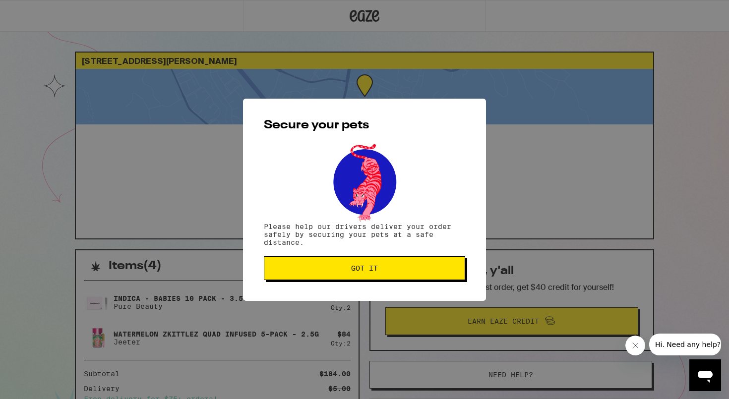
click at [351, 276] on button "Got it" at bounding box center [364, 268] width 201 height 24
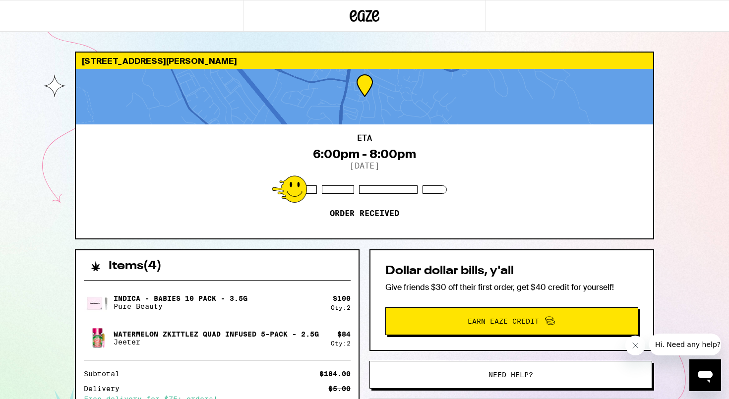
click at [360, 13] on icon at bounding box center [365, 16] width 15 height 12
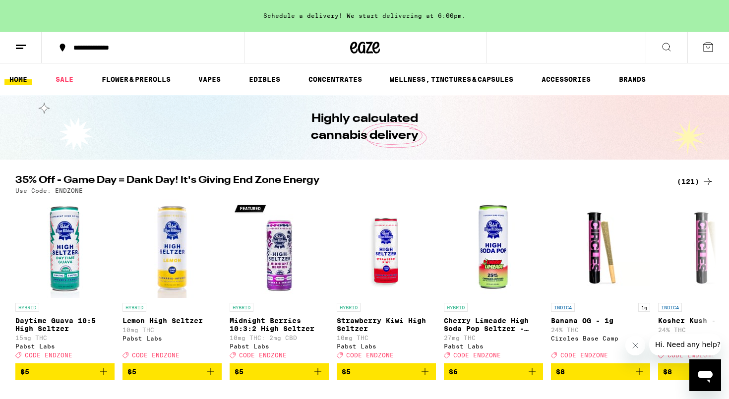
click at [22, 43] on icon at bounding box center [21, 47] width 12 height 12
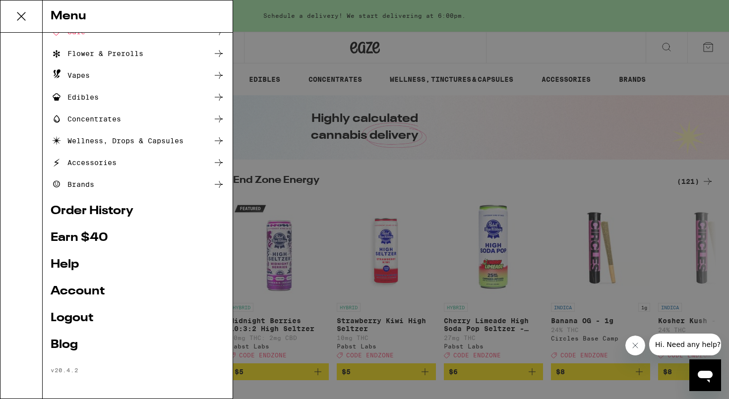
scroll to position [57, 0]
click at [87, 286] on link "Account" at bounding box center [138, 292] width 174 height 12
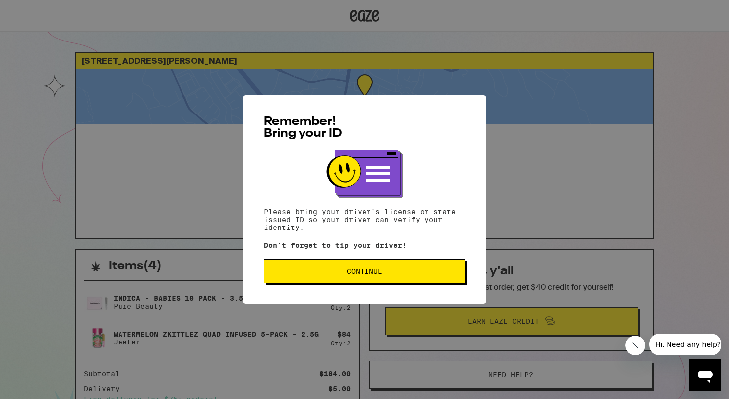
click at [632, 223] on div "Remember! Bring your ID Please bring your driver's license or state issued ID s…" at bounding box center [364, 199] width 729 height 399
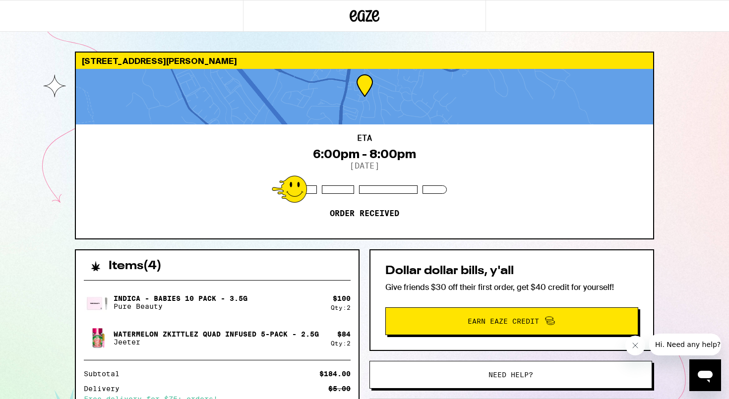
click at [369, 7] on icon at bounding box center [365, 16] width 30 height 18
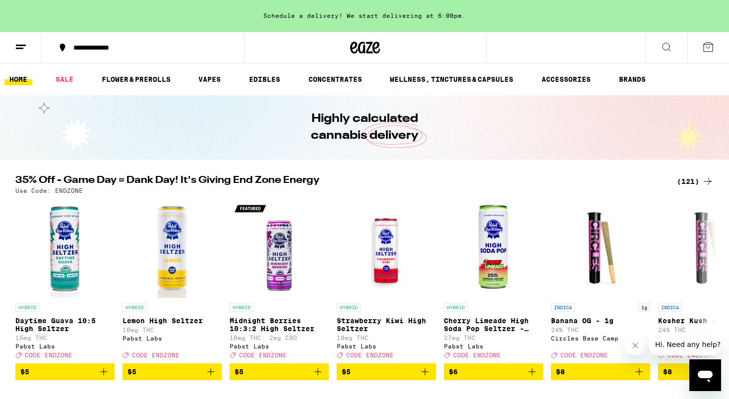
click at [25, 42] on icon at bounding box center [21, 47] width 12 height 12
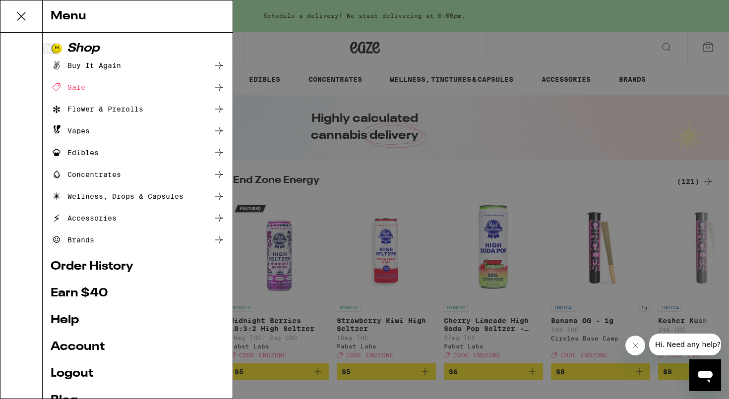
click at [75, 266] on link "Order History" at bounding box center [138, 267] width 174 height 12
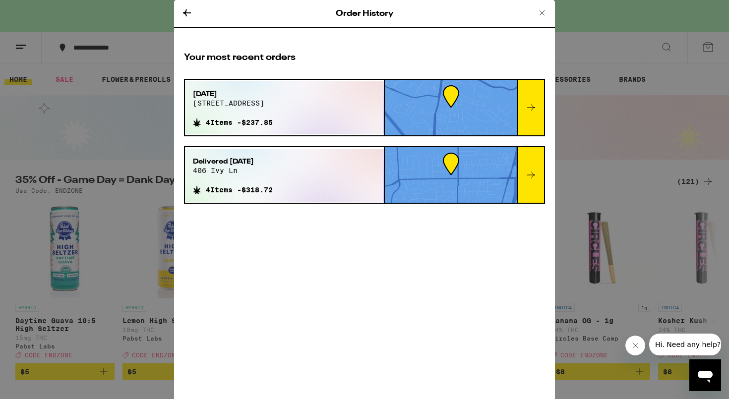
click at [529, 163] on div at bounding box center [530, 175] width 27 height 56
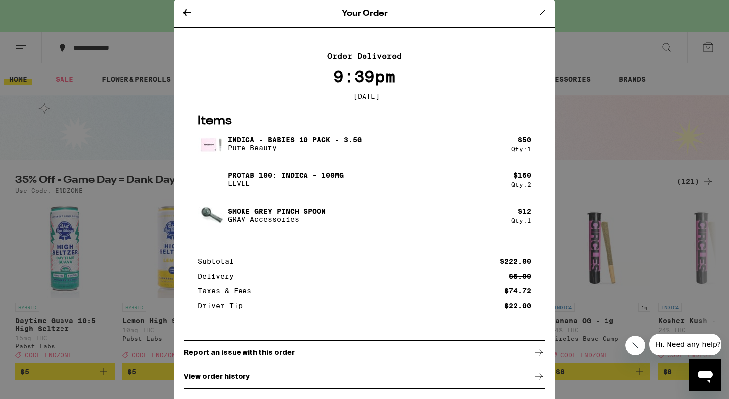
click at [189, 9] on icon at bounding box center [187, 13] width 12 height 12
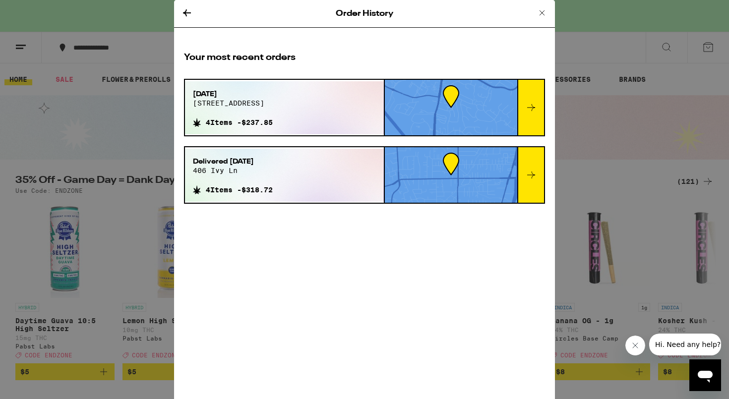
click at [188, 9] on icon at bounding box center [187, 13] width 12 height 12
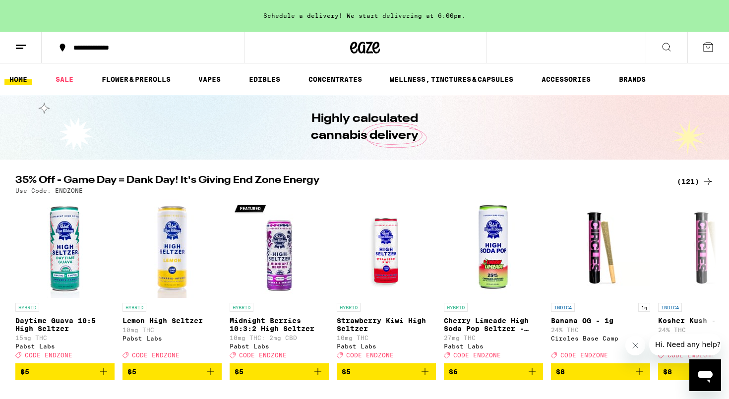
click at [160, 15] on div "Schedule a delivery! We start delivering at 6:00pm." at bounding box center [364, 16] width 729 height 32
